Goal: Use online tool/utility: Utilize a website feature to perform a specific function

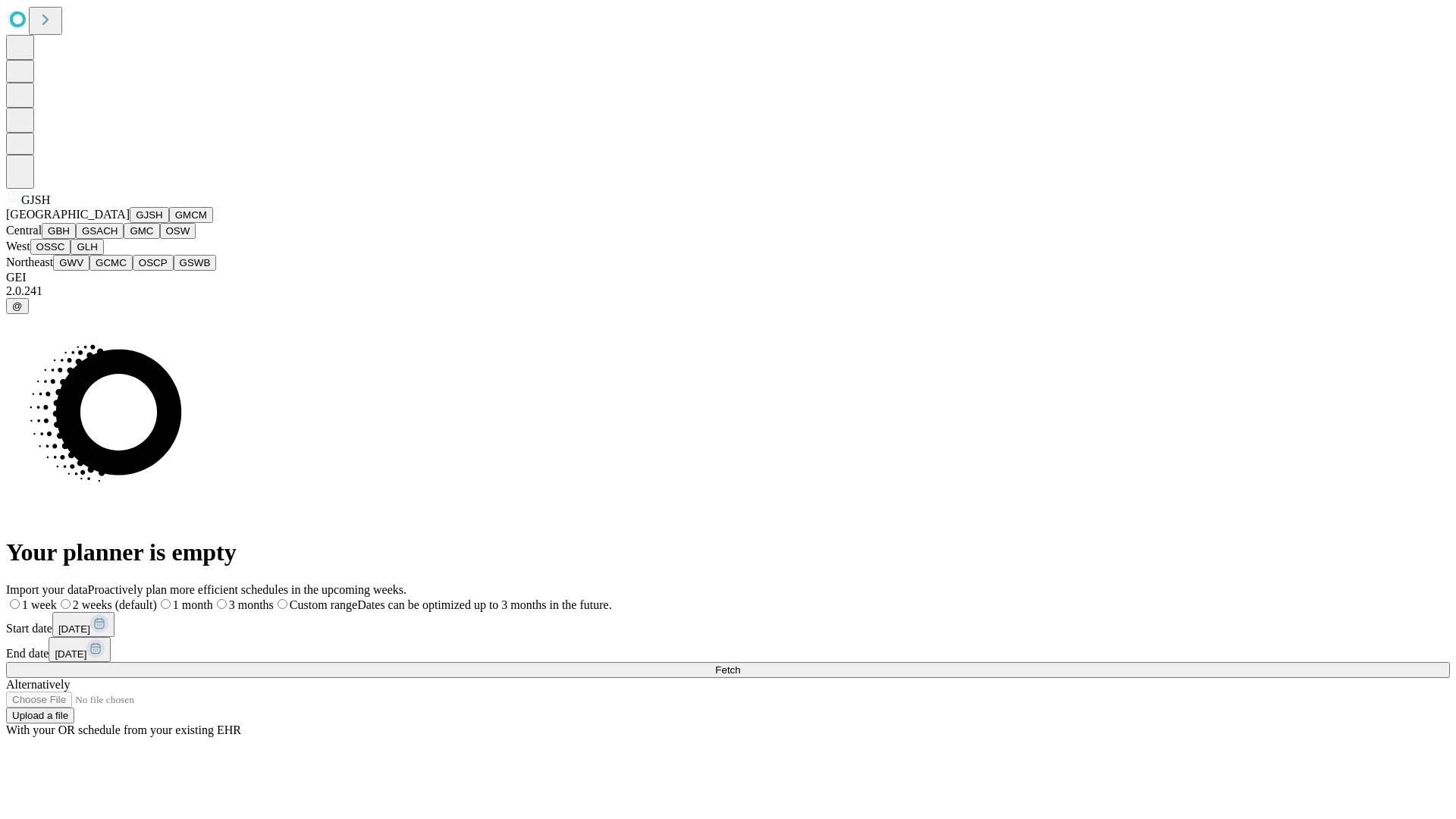
click at [130, 223] on button "GJSH" at bounding box center [149, 215] width 39 height 16
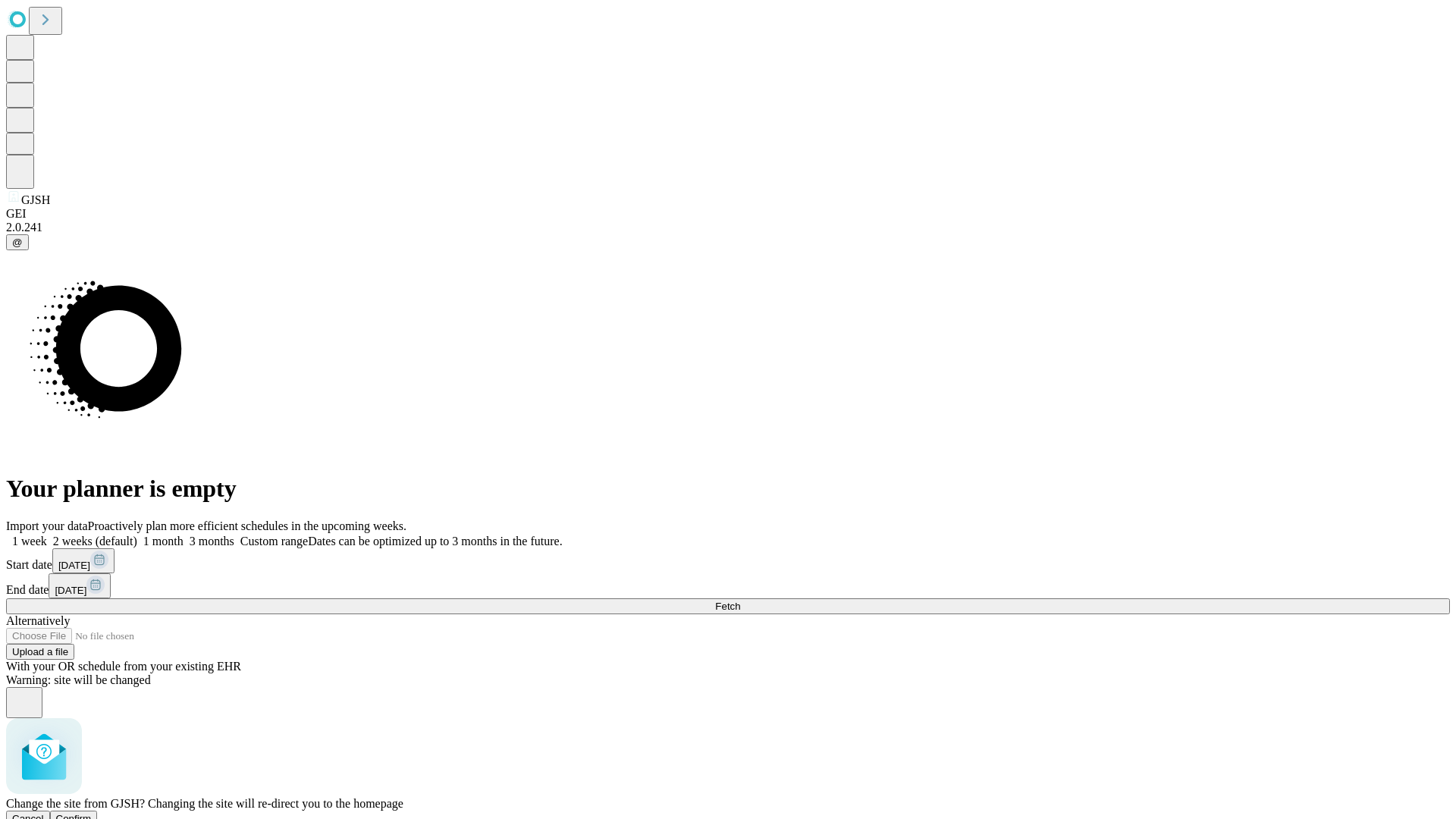
click at [92, 813] on span "Confirm" at bounding box center [74, 818] width 36 height 11
click at [47, 535] on label "1 week" at bounding box center [26, 541] width 41 height 13
click at [740, 601] on span "Fetch" at bounding box center [727, 606] width 25 height 11
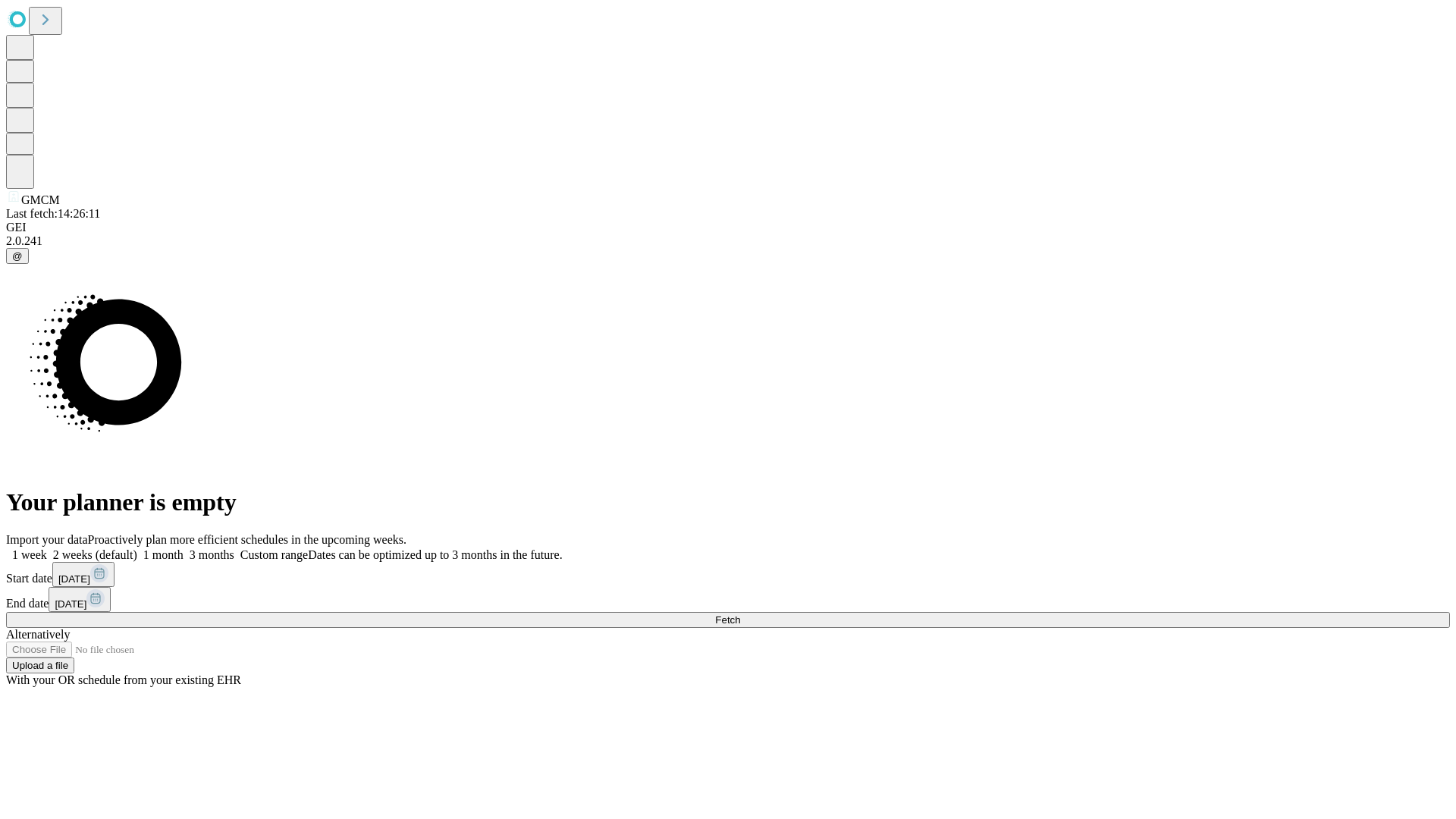
click at [47, 548] on label "1 week" at bounding box center [26, 554] width 41 height 13
click at [740, 614] on span "Fetch" at bounding box center [727, 619] width 25 height 11
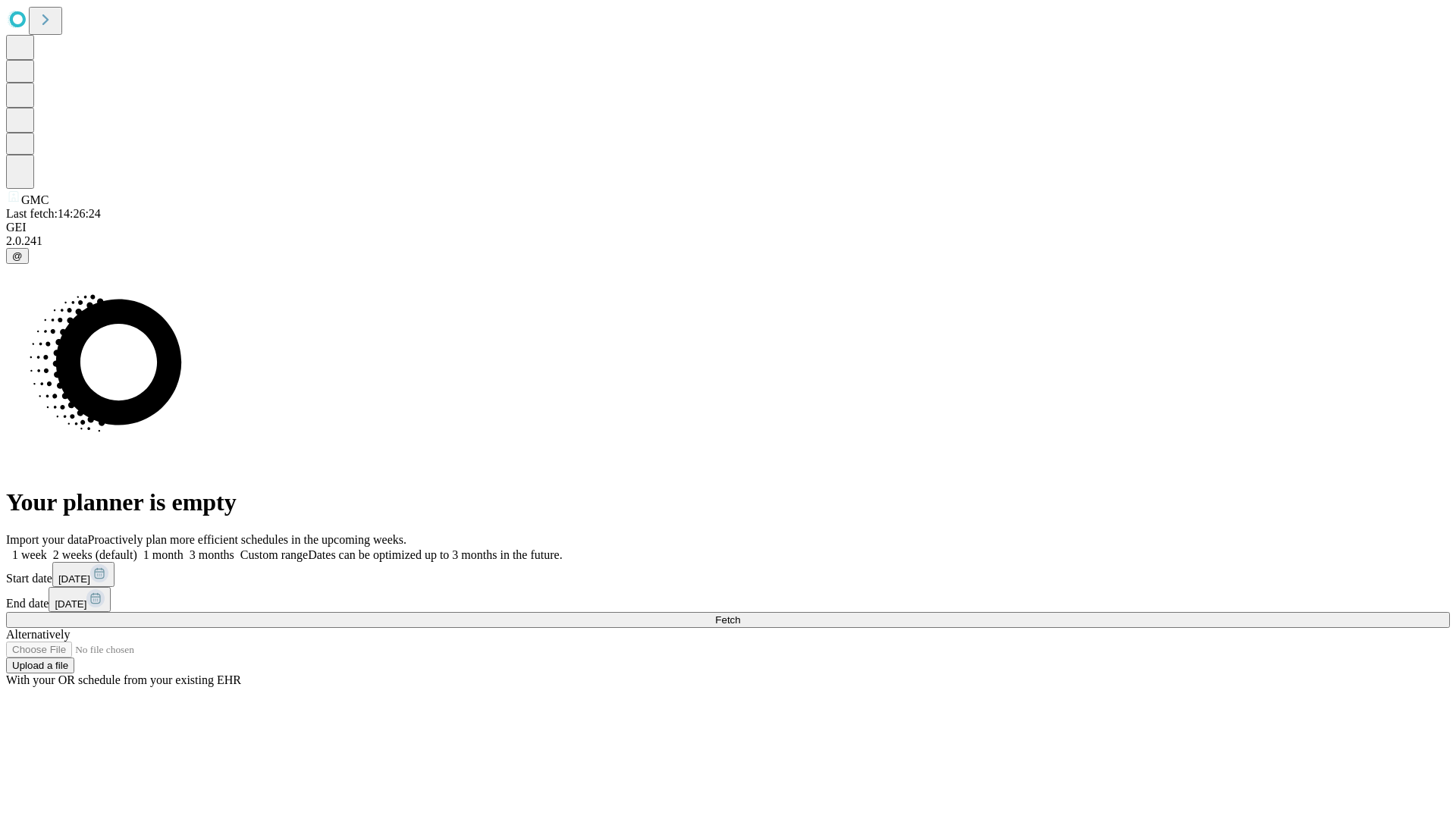
click at [740, 614] on span "Fetch" at bounding box center [727, 619] width 25 height 11
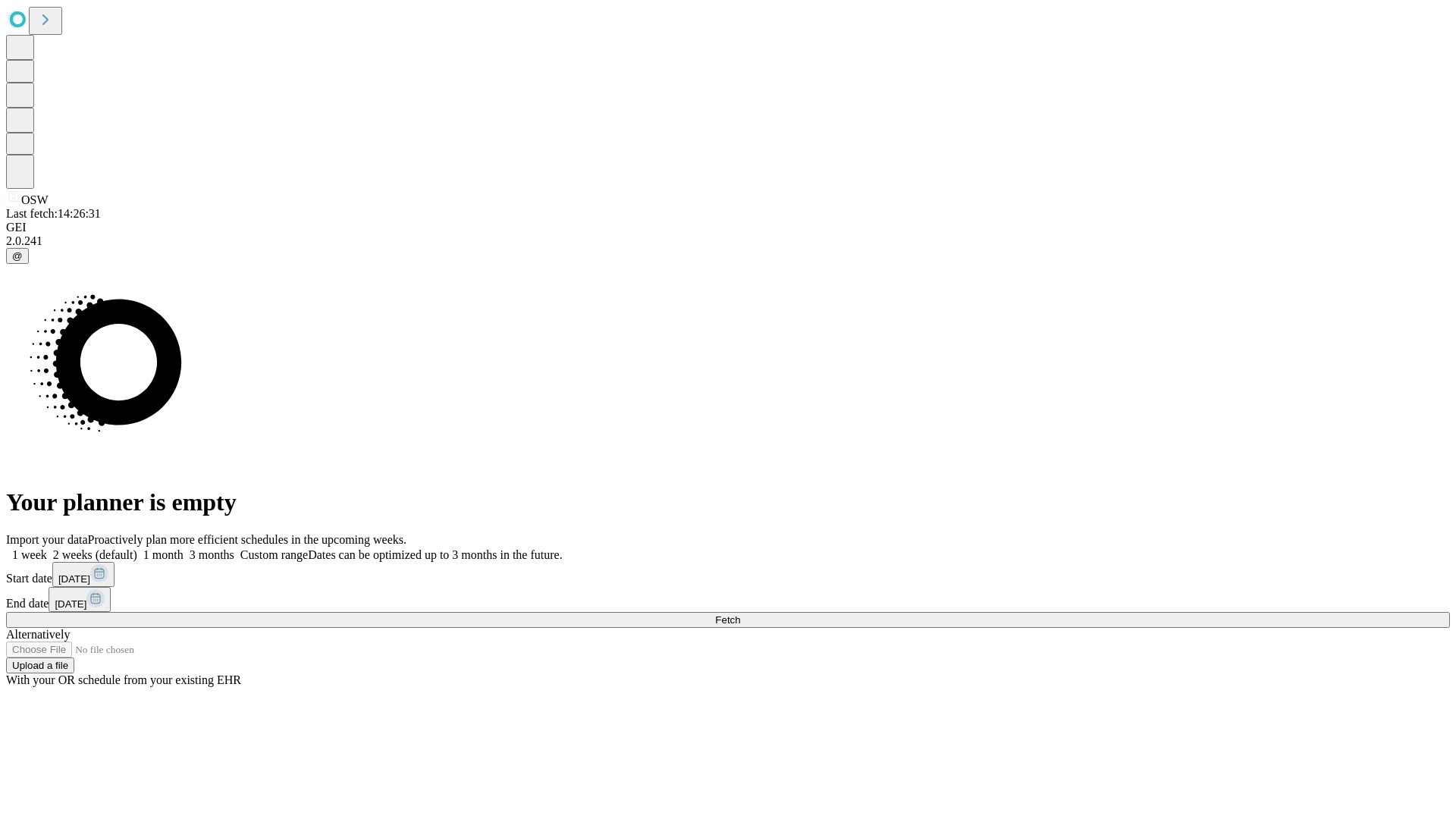
click at [47, 548] on label "1 week" at bounding box center [26, 554] width 41 height 13
click at [740, 614] on span "Fetch" at bounding box center [727, 619] width 25 height 11
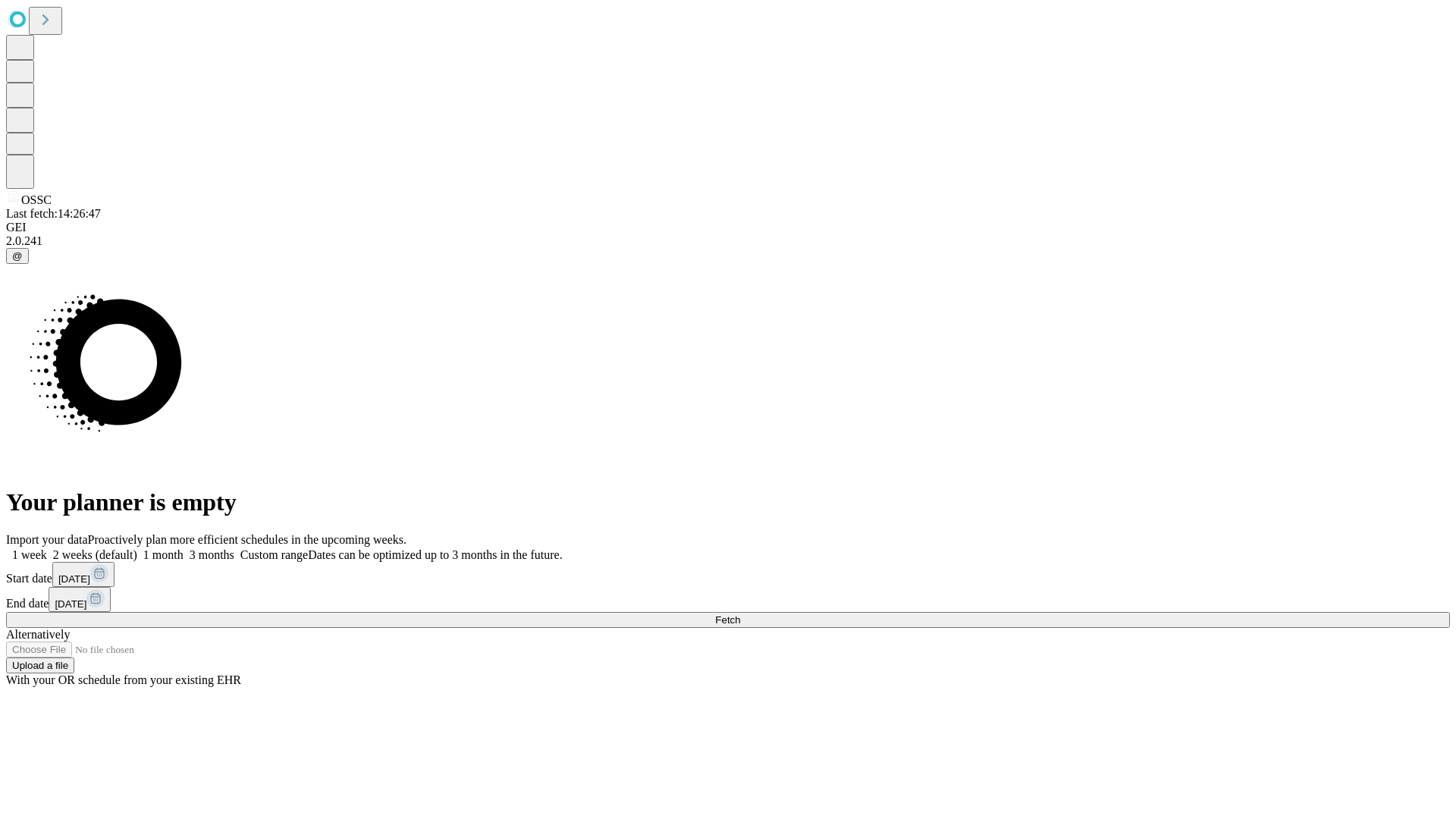
click at [740, 614] on span "Fetch" at bounding box center [727, 619] width 25 height 11
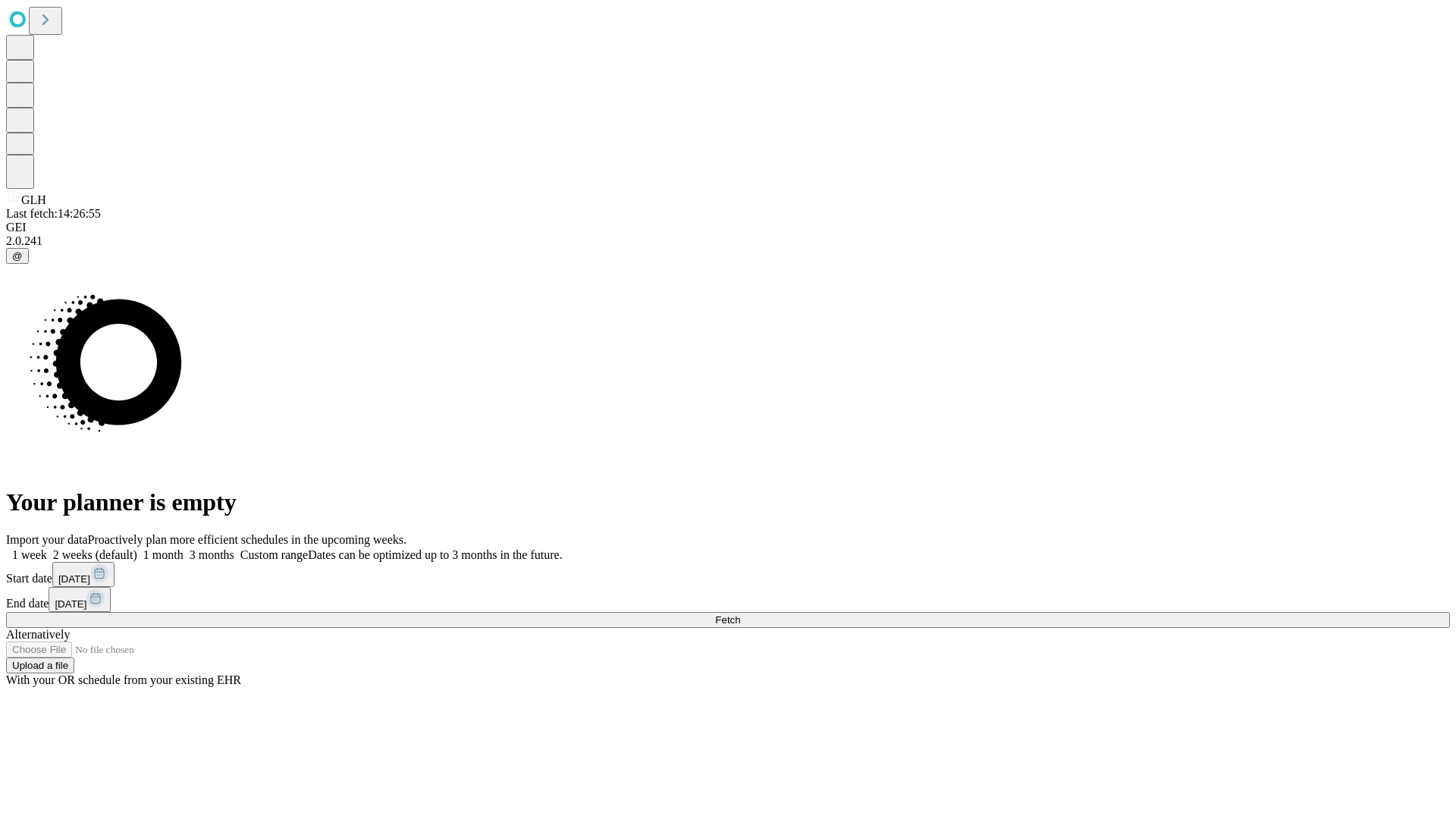
click at [47, 548] on label "1 week" at bounding box center [26, 554] width 41 height 13
click at [740, 614] on span "Fetch" at bounding box center [727, 619] width 25 height 11
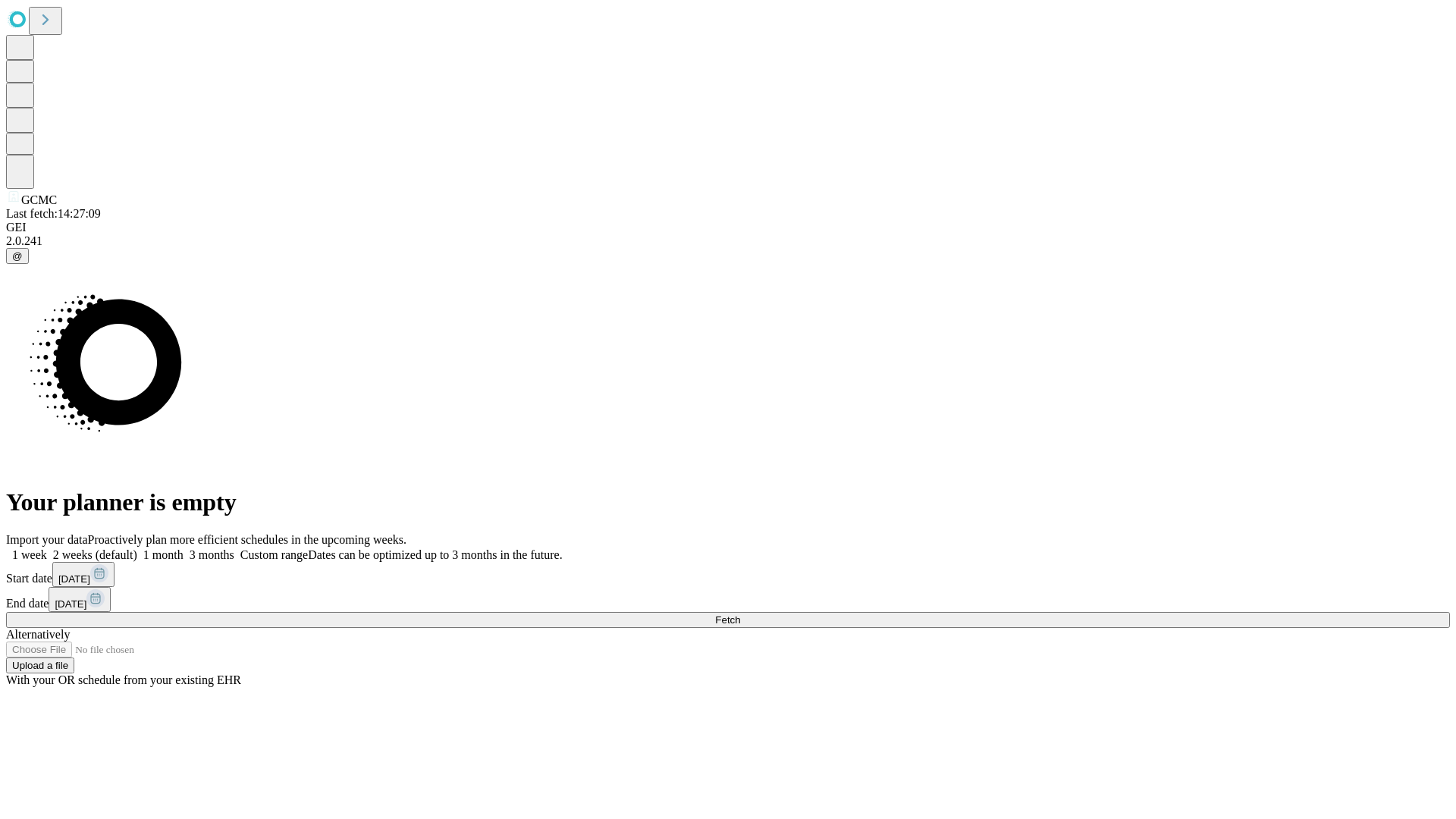
click at [740, 614] on span "Fetch" at bounding box center [727, 619] width 25 height 11
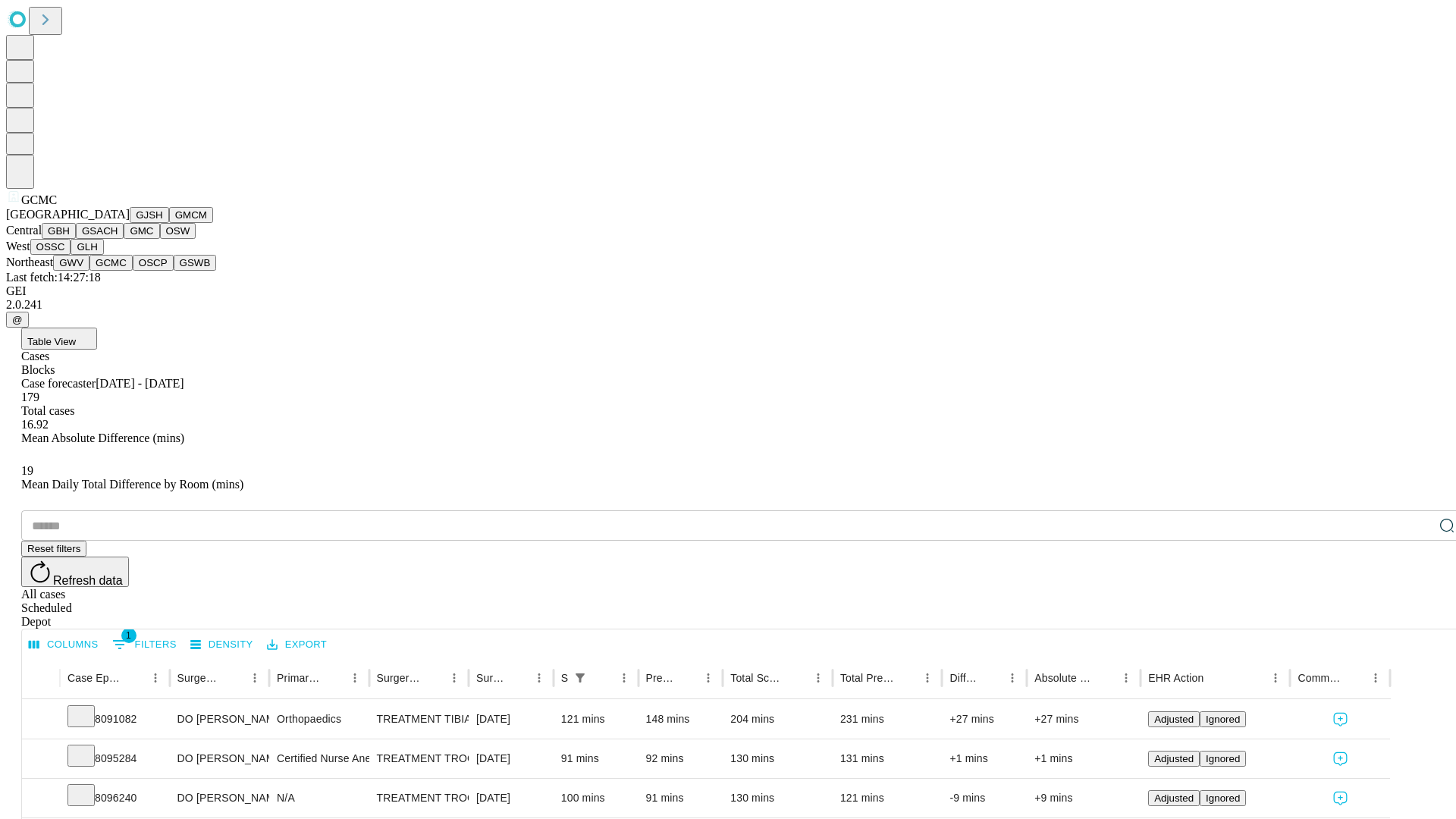
click at [133, 270] on button "OSCP" at bounding box center [153, 263] width 41 height 16
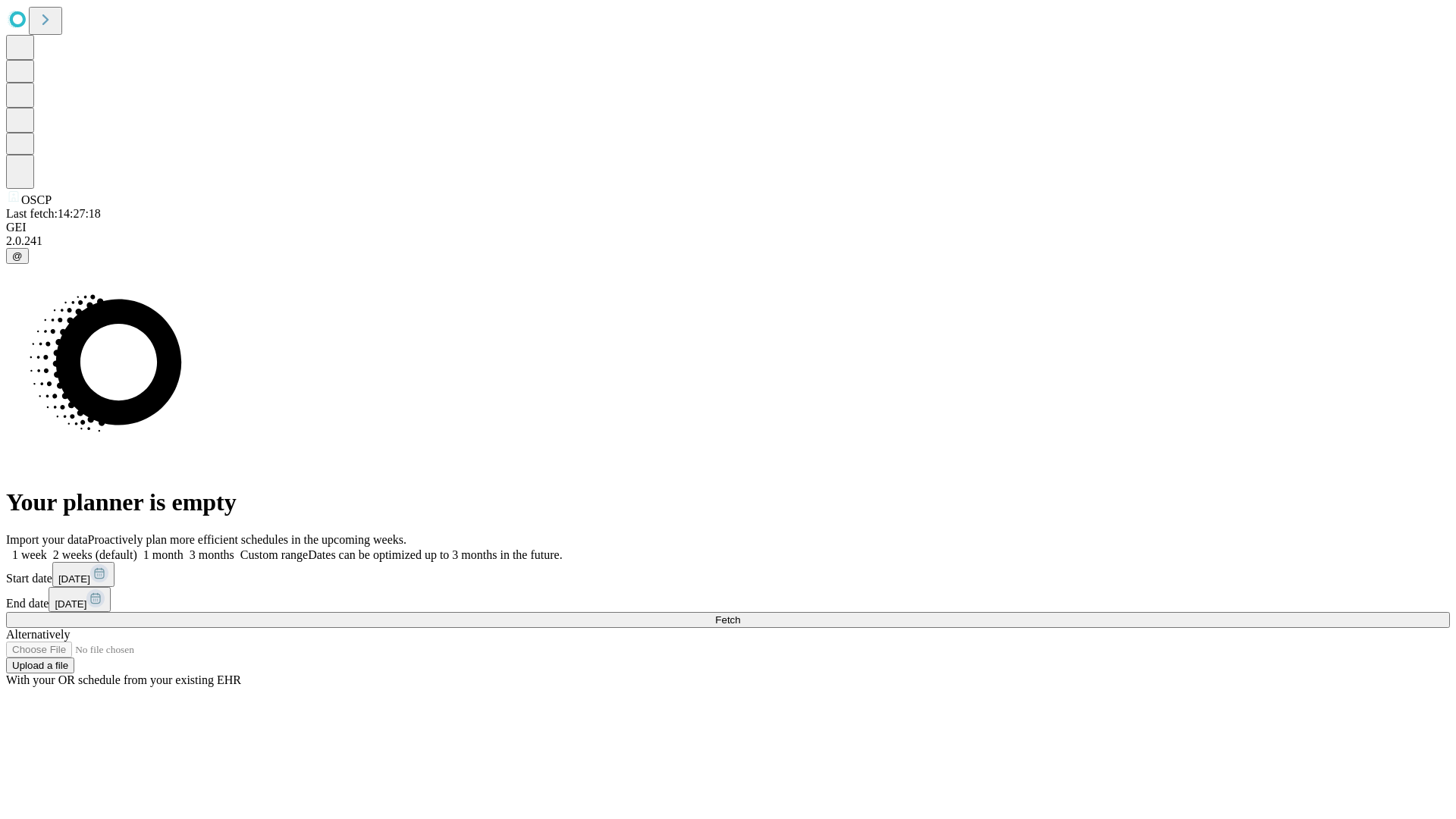
click at [47, 548] on label "1 week" at bounding box center [26, 554] width 41 height 13
click at [740, 614] on span "Fetch" at bounding box center [727, 619] width 25 height 11
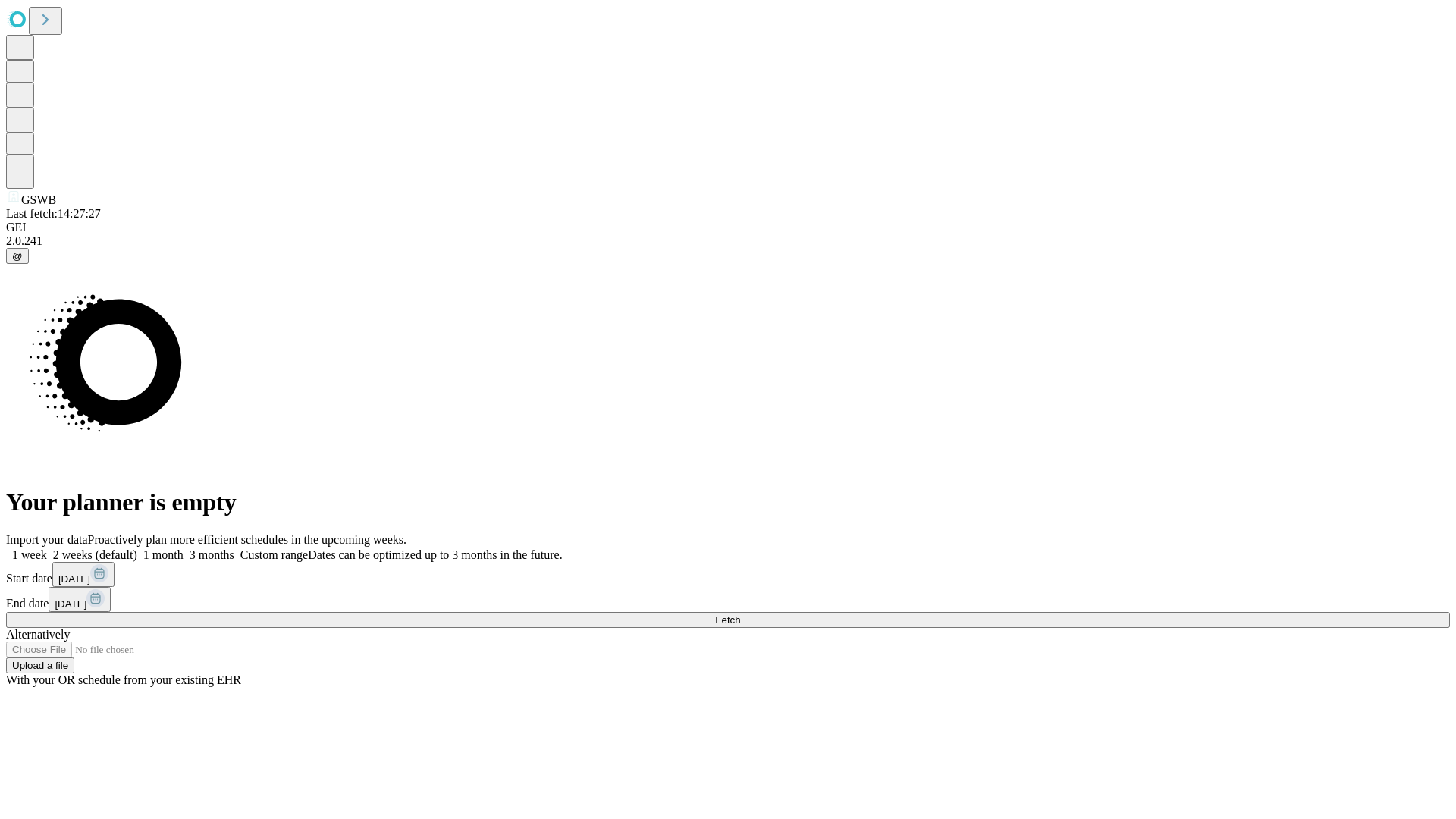
click at [47, 548] on label "1 week" at bounding box center [26, 554] width 41 height 13
click at [740, 614] on span "Fetch" at bounding box center [727, 619] width 25 height 11
